Goal: Task Accomplishment & Management: Complete application form

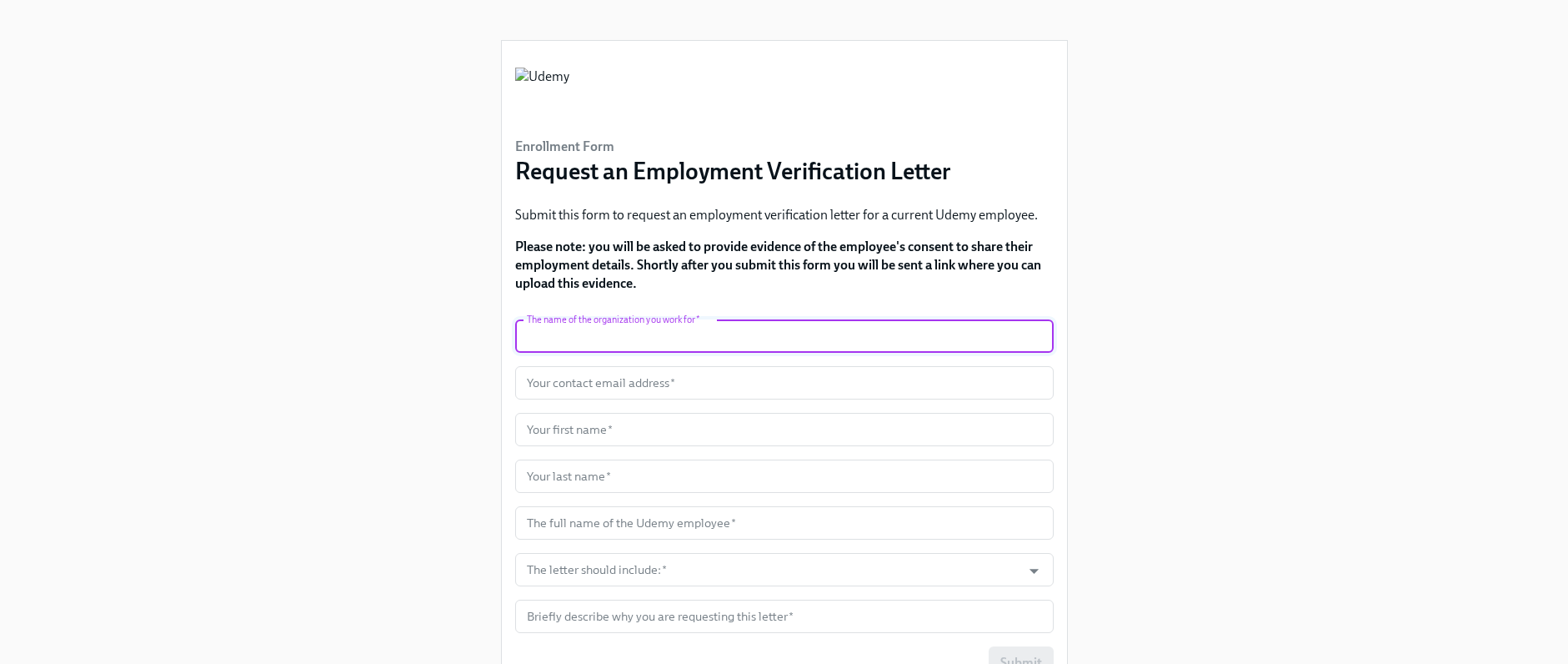
click at [854, 344] on input "text" at bounding box center [784, 336] width 538 height 33
click at [549, 334] on input "text" at bounding box center [784, 336] width 538 height 33
paste input "Udemy Inc"
type input "Udemy Inc"
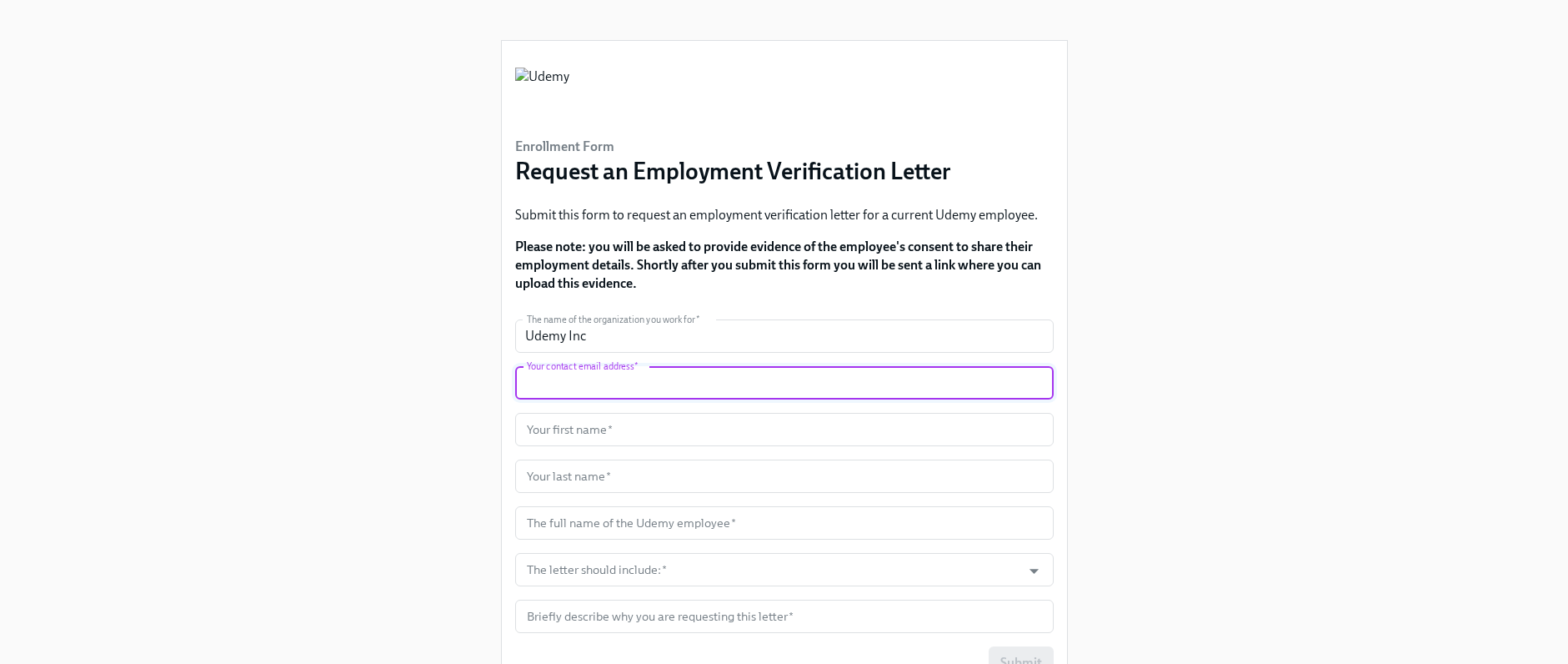
click at [556, 380] on input "text" at bounding box center [784, 382] width 538 height 33
type input "[PERSON_NAME][EMAIL_ADDRESS][PERSON_NAME][DOMAIN_NAME]"
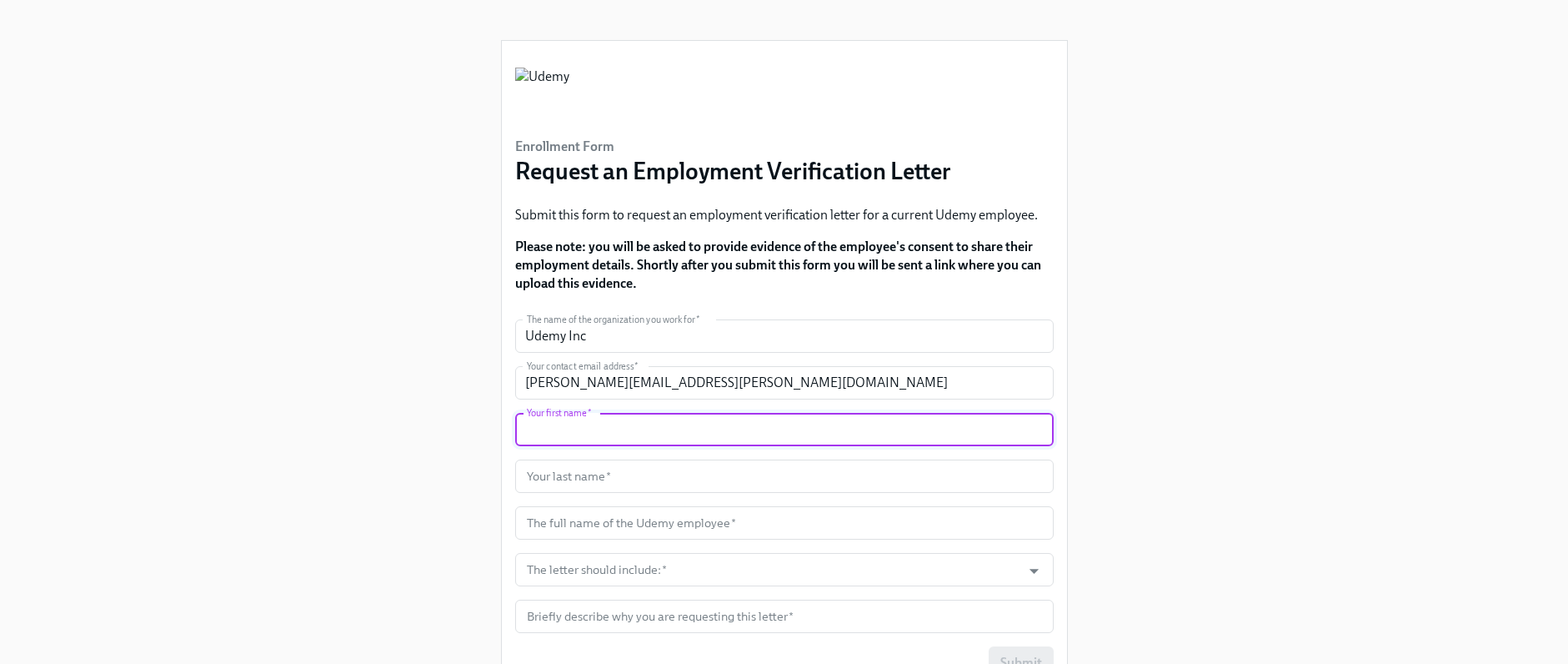
click at [589, 433] on input "text" at bounding box center [784, 428] width 538 height 33
type input "[PERSON_NAME]"
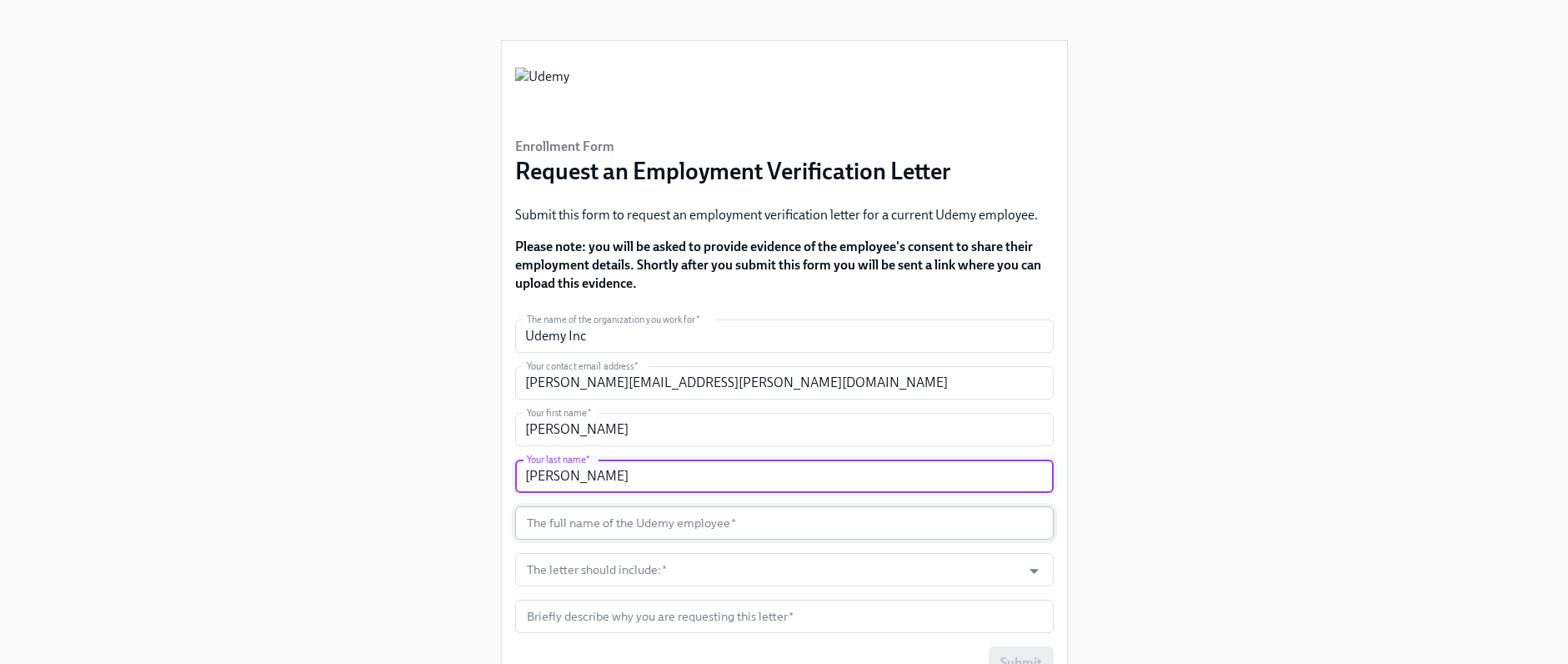
type input "[PERSON_NAME]"
click at [618, 521] on input "text" at bounding box center [784, 522] width 538 height 33
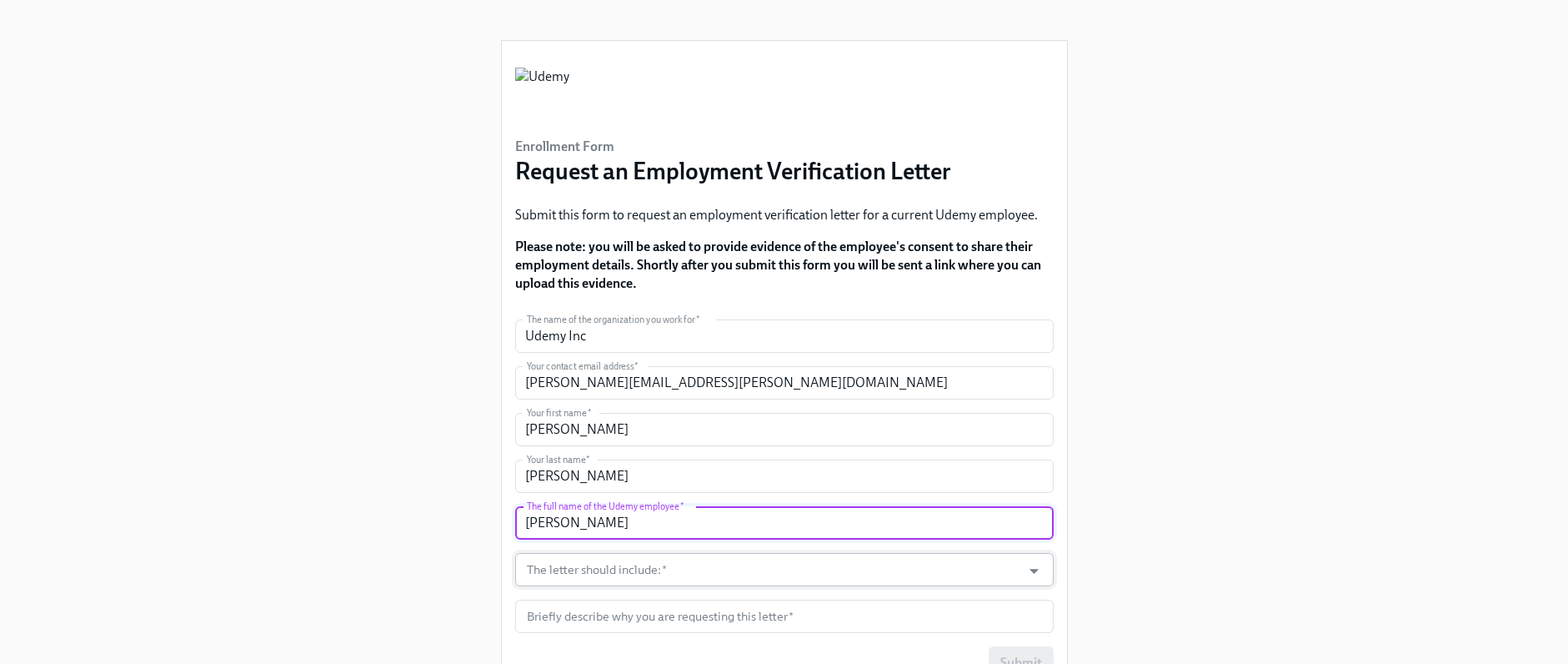
type input "[PERSON_NAME]"
click at [676, 575] on input "The letter should include:   *" at bounding box center [768, 569] width 490 height 33
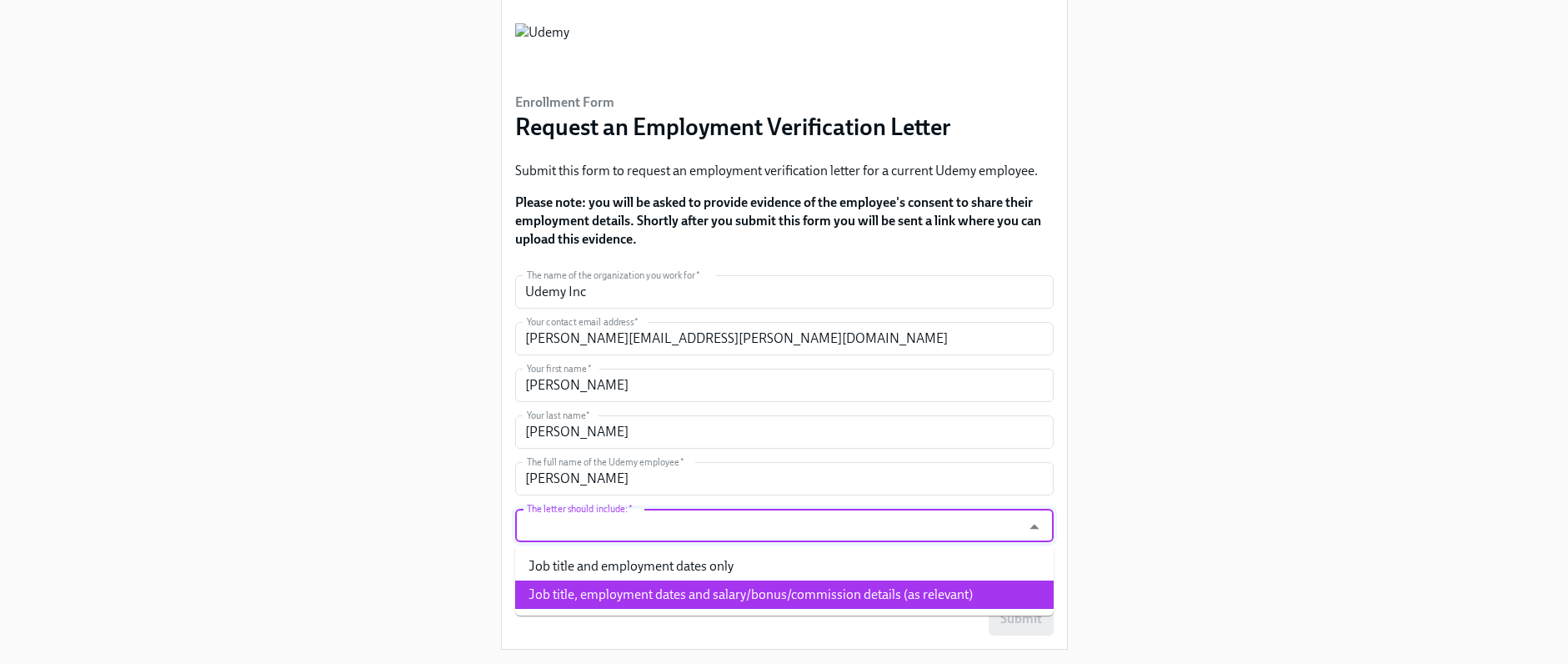
scroll to position [83, 0]
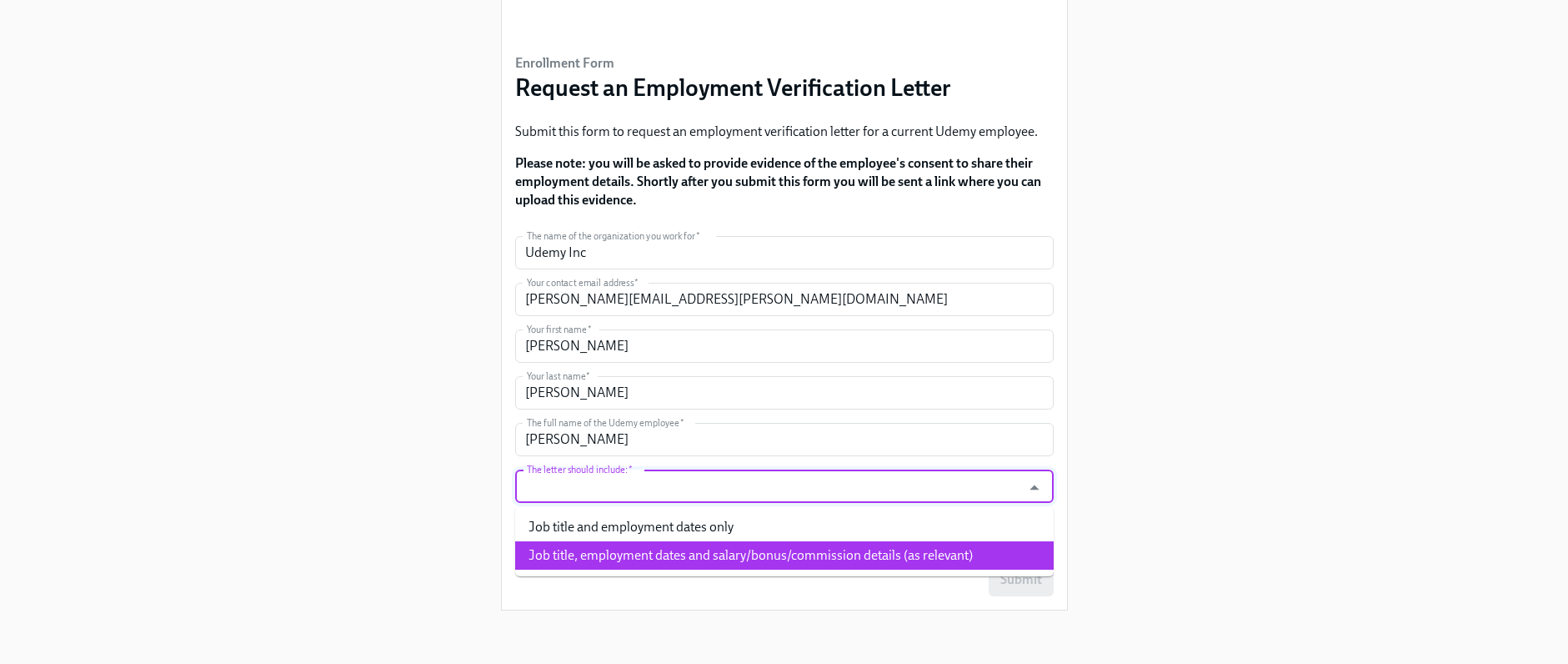
click at [809, 552] on li "Job title, employment dates and salary/bonus/commission details (as relevant)" at bounding box center [784, 555] width 538 height 29
type input "Job title, employment dates and salary/bonus/commission details (as relevant)"
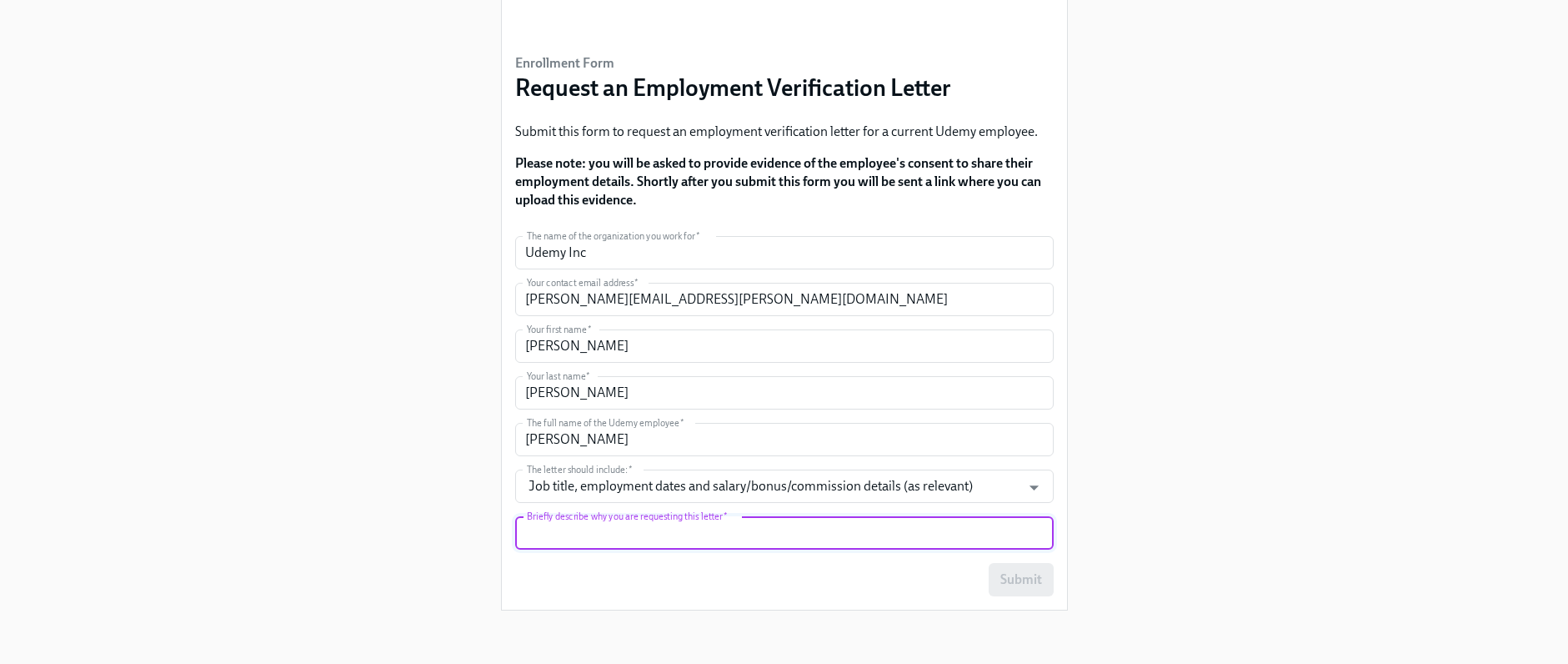
click at [764, 537] on input "text" at bounding box center [784, 532] width 538 height 33
type input "M"
type input "Approval for mortgage application"
click at [1002, 576] on span "Submit" at bounding box center [1021, 579] width 42 height 17
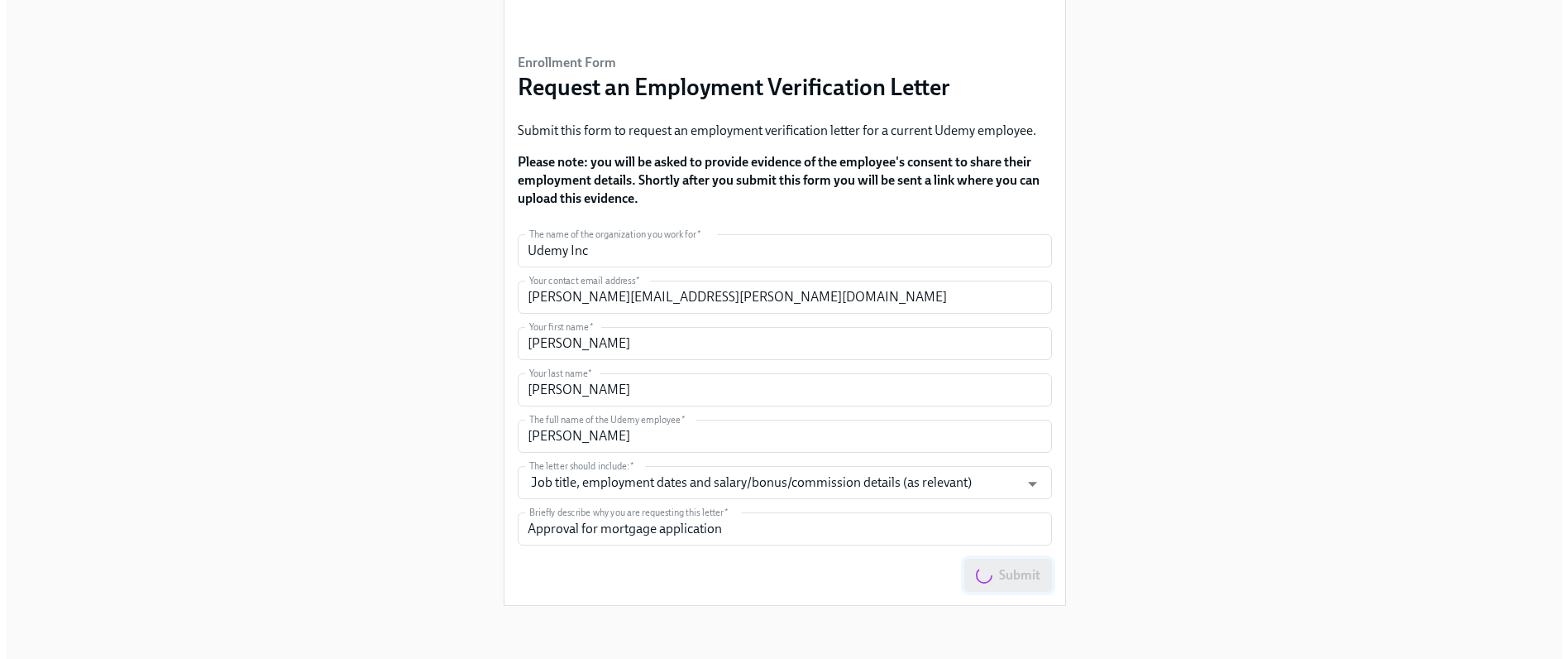
scroll to position [0, 0]
